Goal: Information Seeking & Learning: Learn about a topic

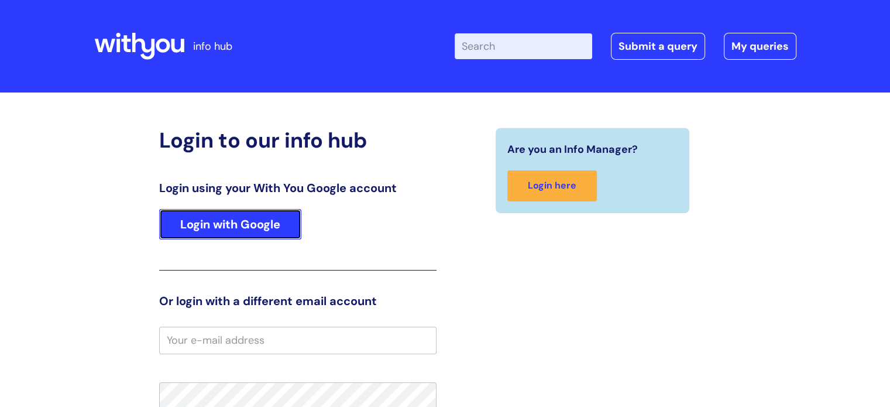
click at [280, 224] on link "Login with Google" at bounding box center [230, 224] width 142 height 30
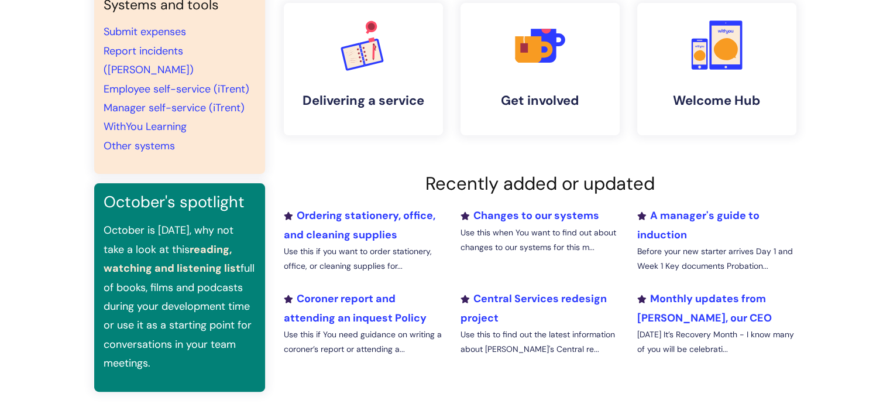
scroll to position [262, 0]
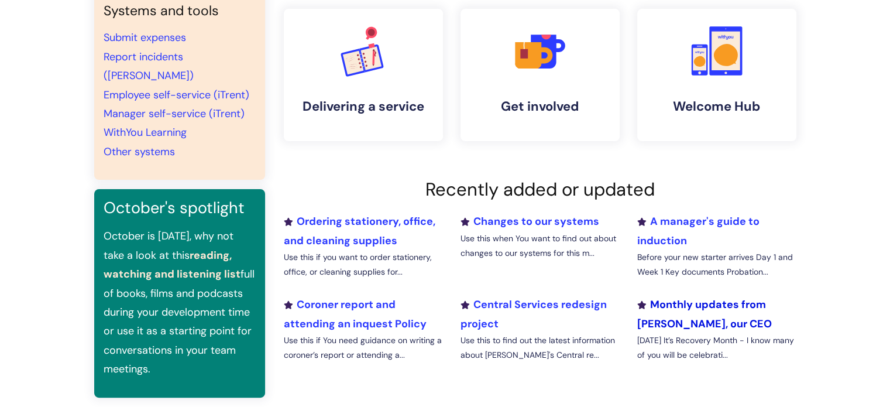
click at [691, 302] on link "Monthly updates from [PERSON_NAME], our CEO" at bounding box center [704, 313] width 135 height 33
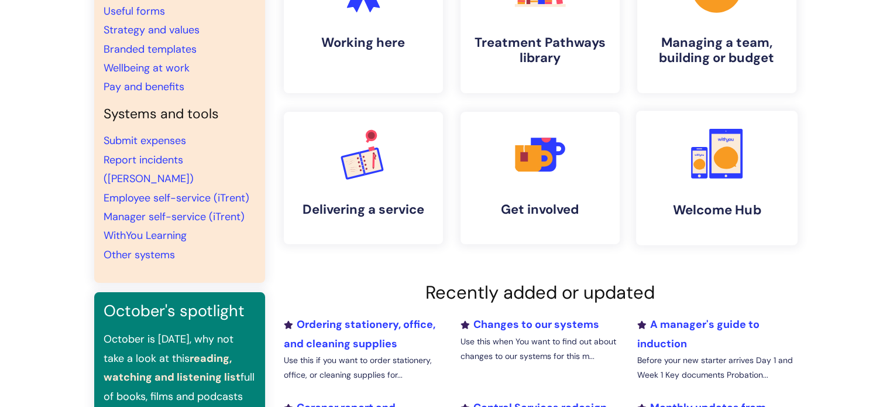
scroll to position [166, 0]
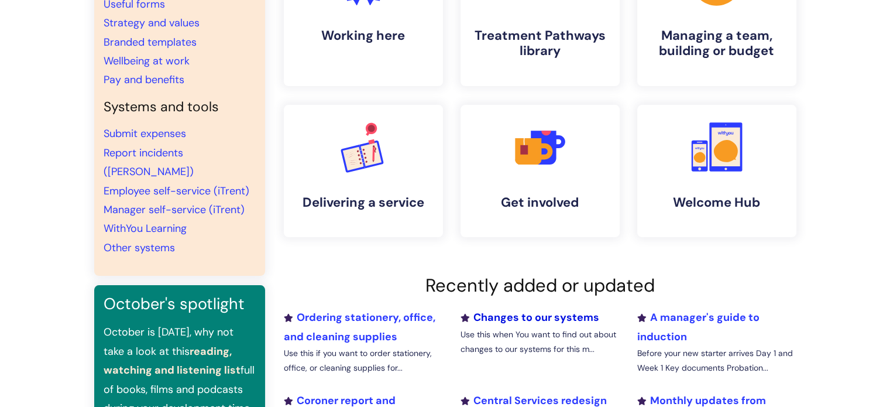
click at [557, 313] on link "Changes to our systems" at bounding box center [529, 317] width 139 height 14
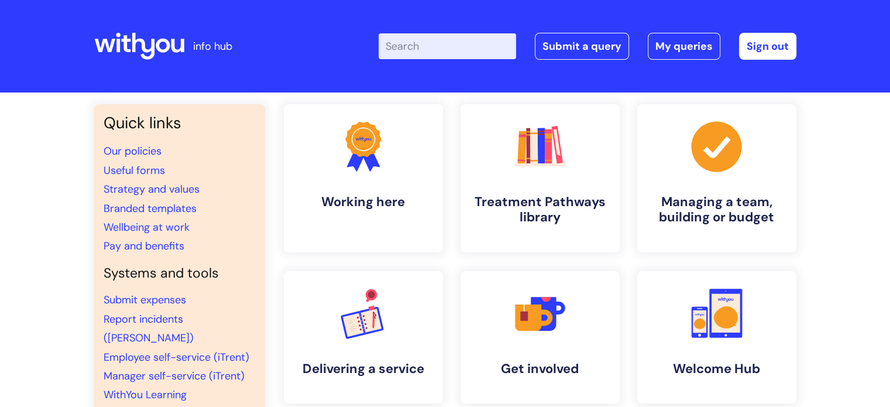
click at [417, 49] on input "Enter your search term here..." at bounding box center [448, 46] width 138 height 26
type input "newsletter"
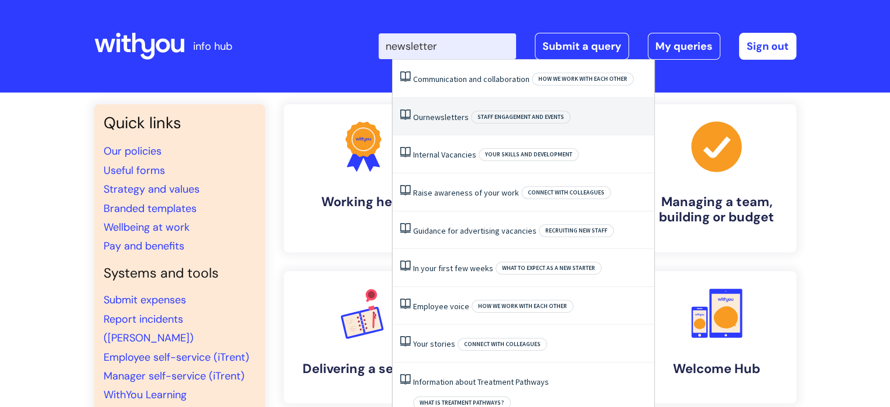
click at [463, 120] on span "newsletters" at bounding box center [447, 117] width 43 height 11
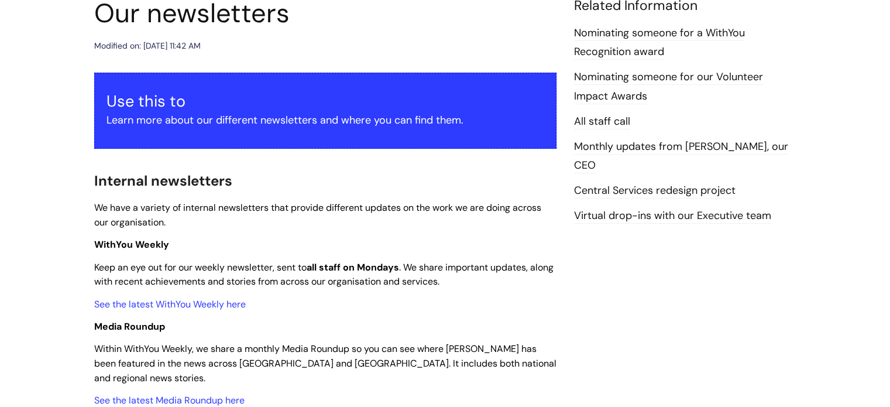
scroll to position [149, 0]
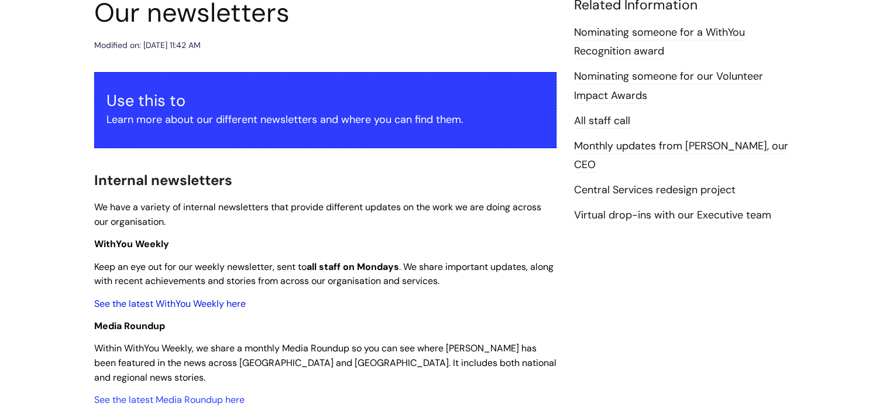
click at [188, 305] on link "See the latest WithYou Weekly here" at bounding box center [170, 303] width 152 height 12
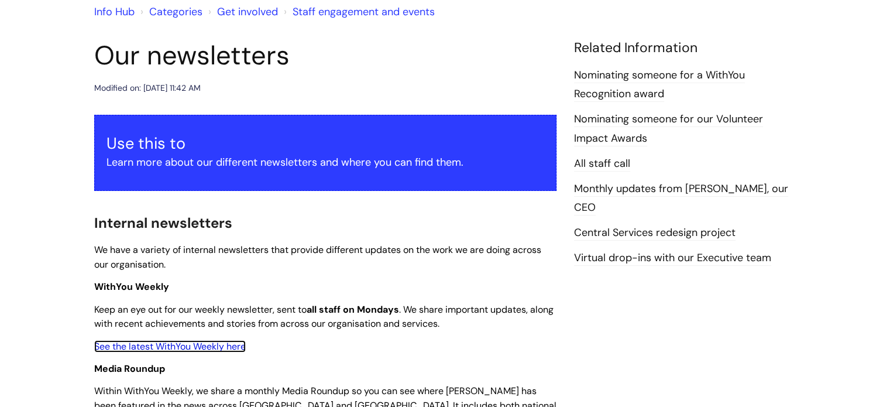
scroll to position [105, 0]
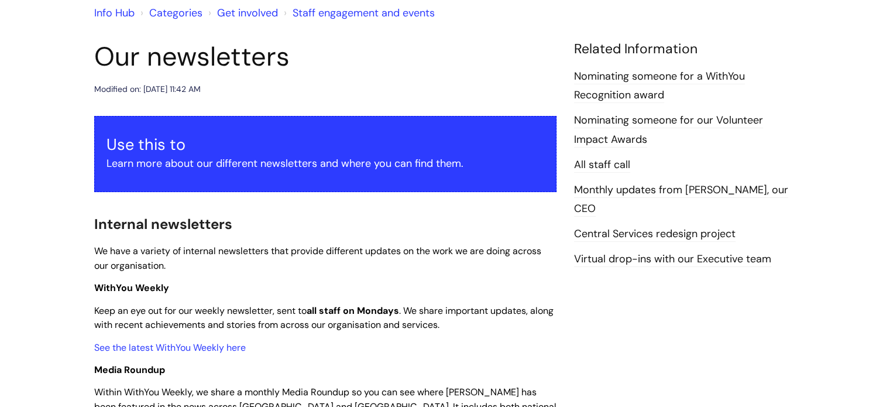
click at [641, 184] on link "Monthly updates from [PERSON_NAME], our CEO" at bounding box center [681, 200] width 214 height 34
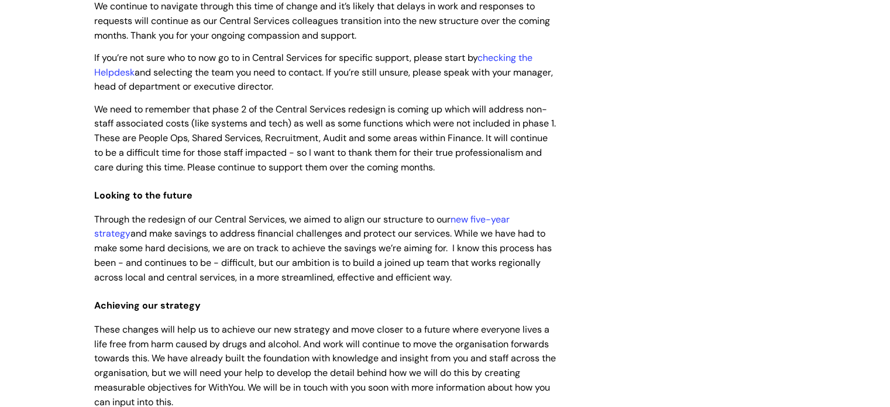
scroll to position [448, 0]
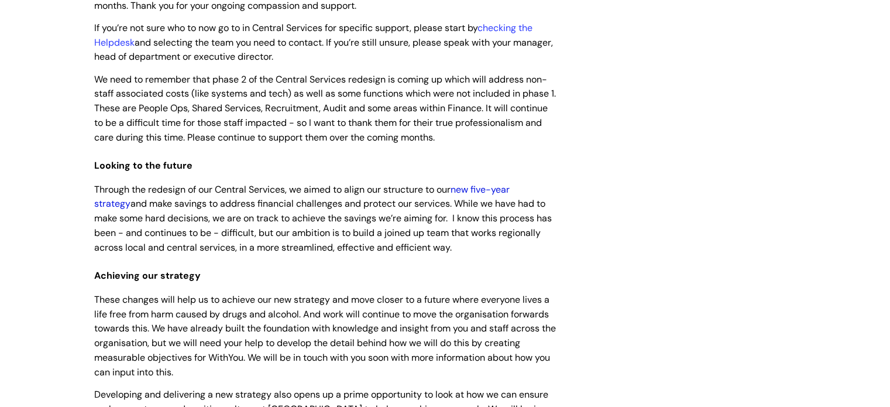
click at [503, 189] on link "new five-year strategy" at bounding box center [302, 196] width 416 height 27
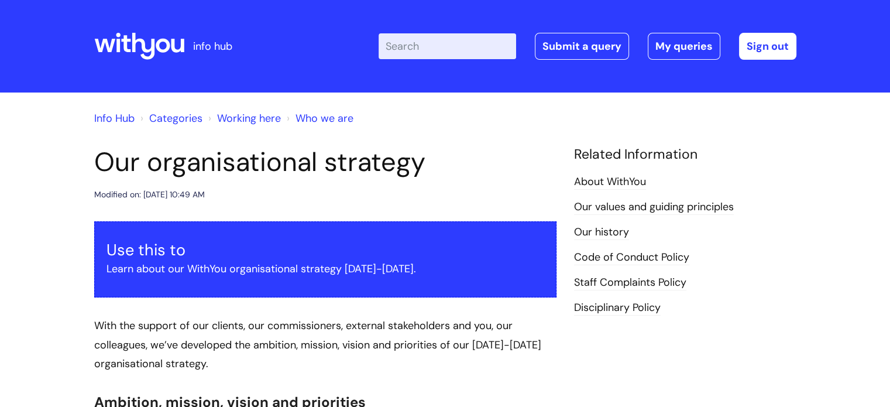
click at [627, 178] on link "About WithYou" at bounding box center [610, 181] width 72 height 15
